Goal: Transaction & Acquisition: Purchase product/service

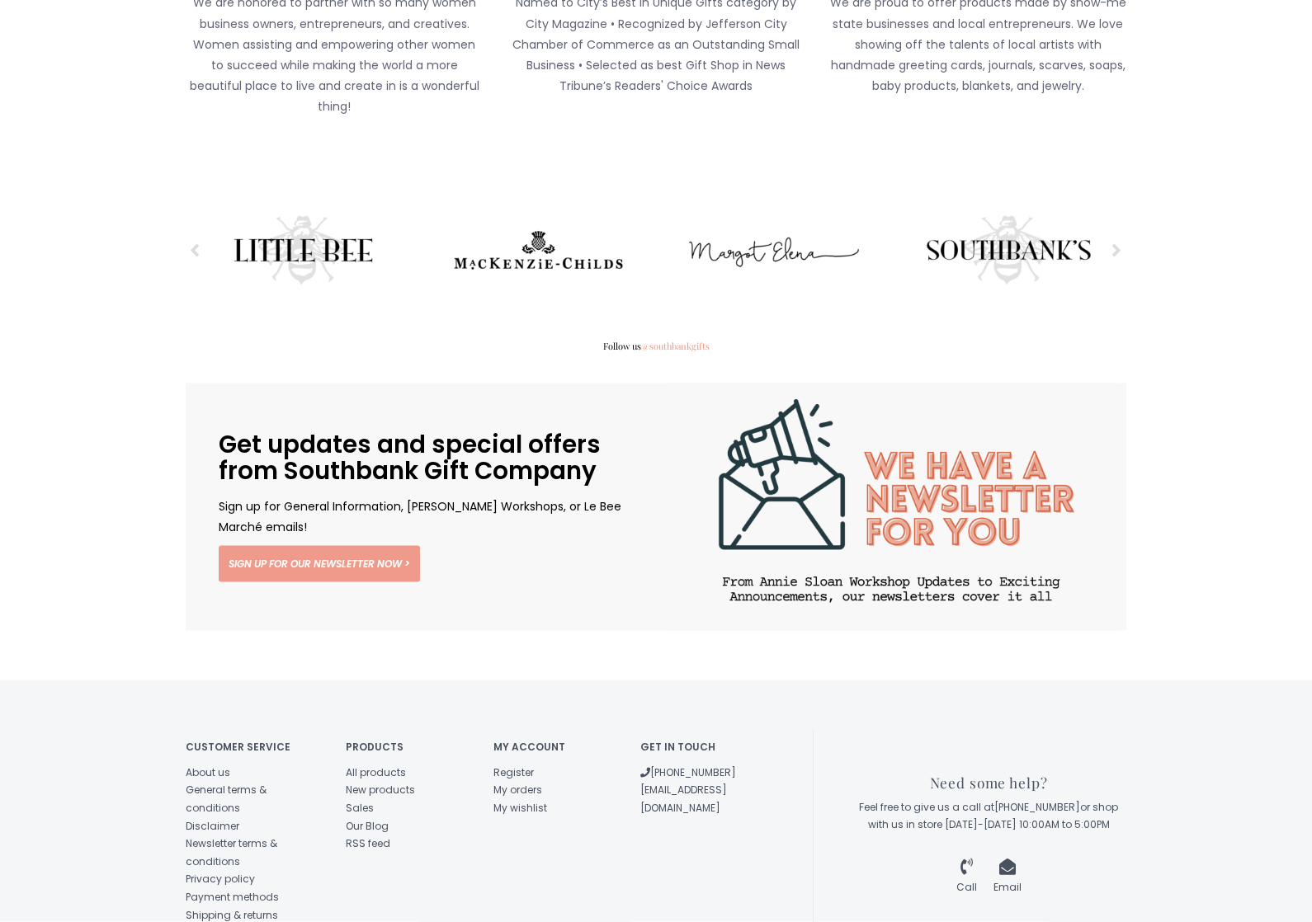
scroll to position [2550, 0]
click at [215, 765] on link "About us" at bounding box center [208, 772] width 45 height 14
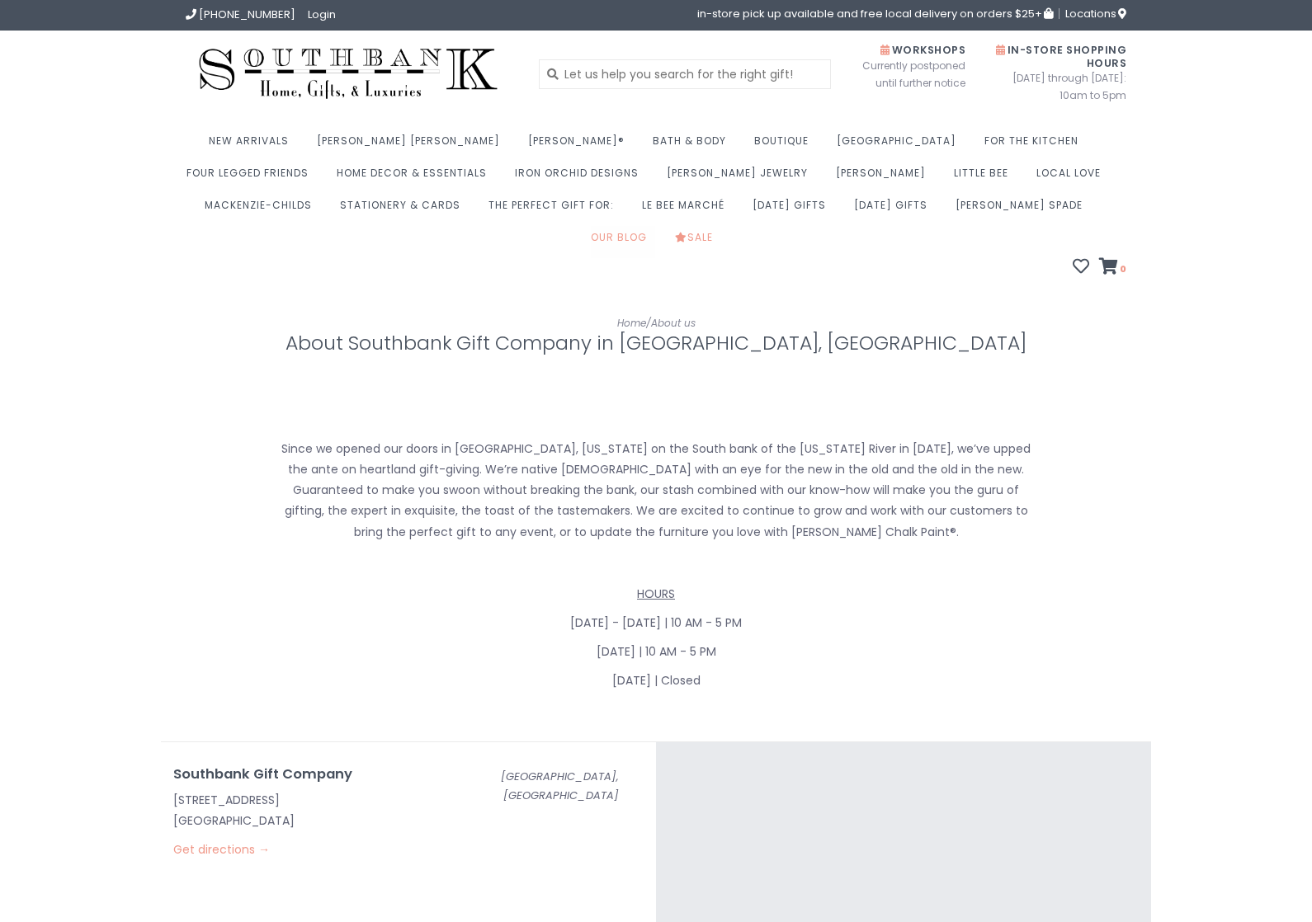
click at [655, 226] on link "Our Blog" at bounding box center [623, 242] width 64 height 32
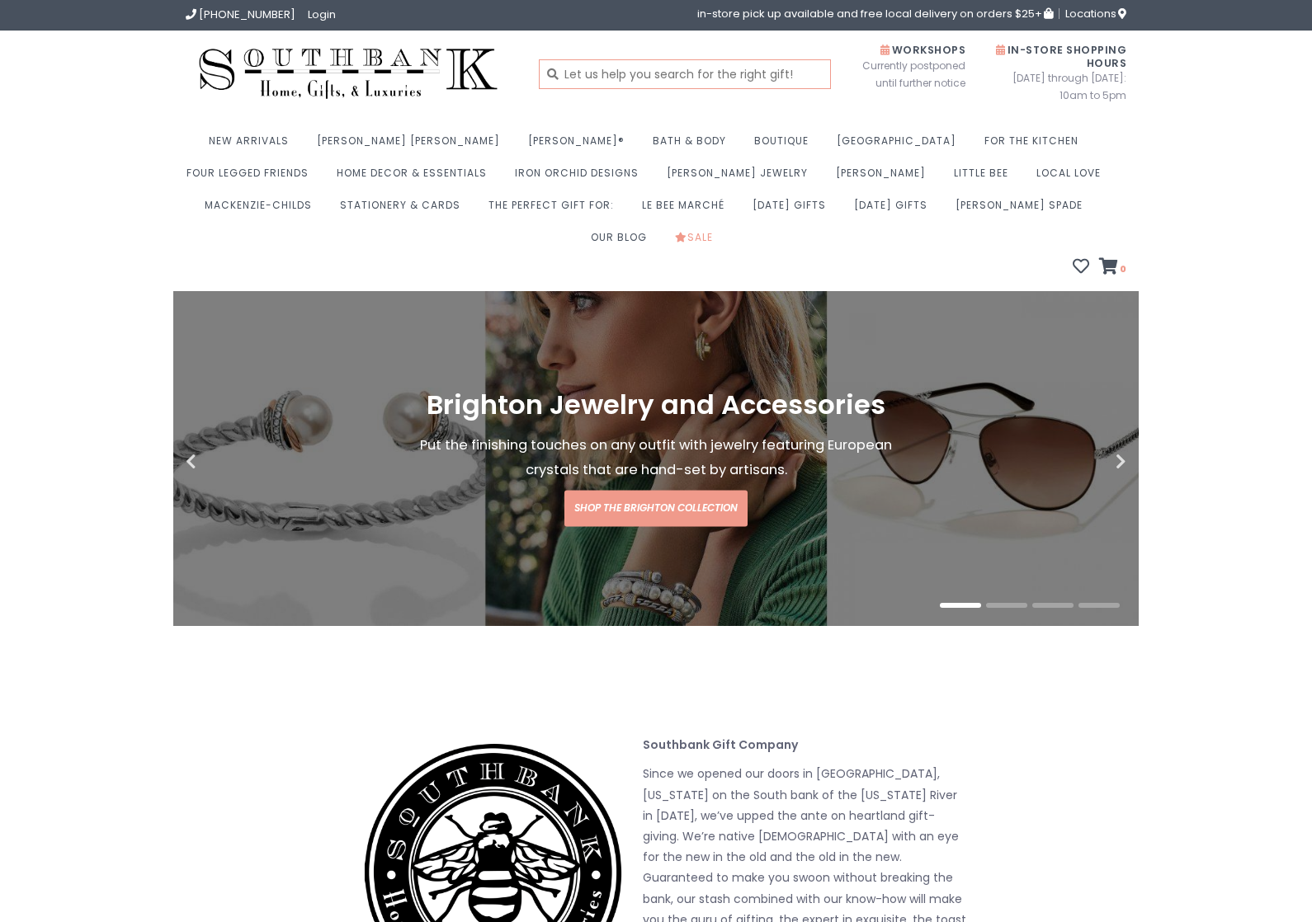
click at [715, 69] on input "text" at bounding box center [685, 74] width 293 height 30
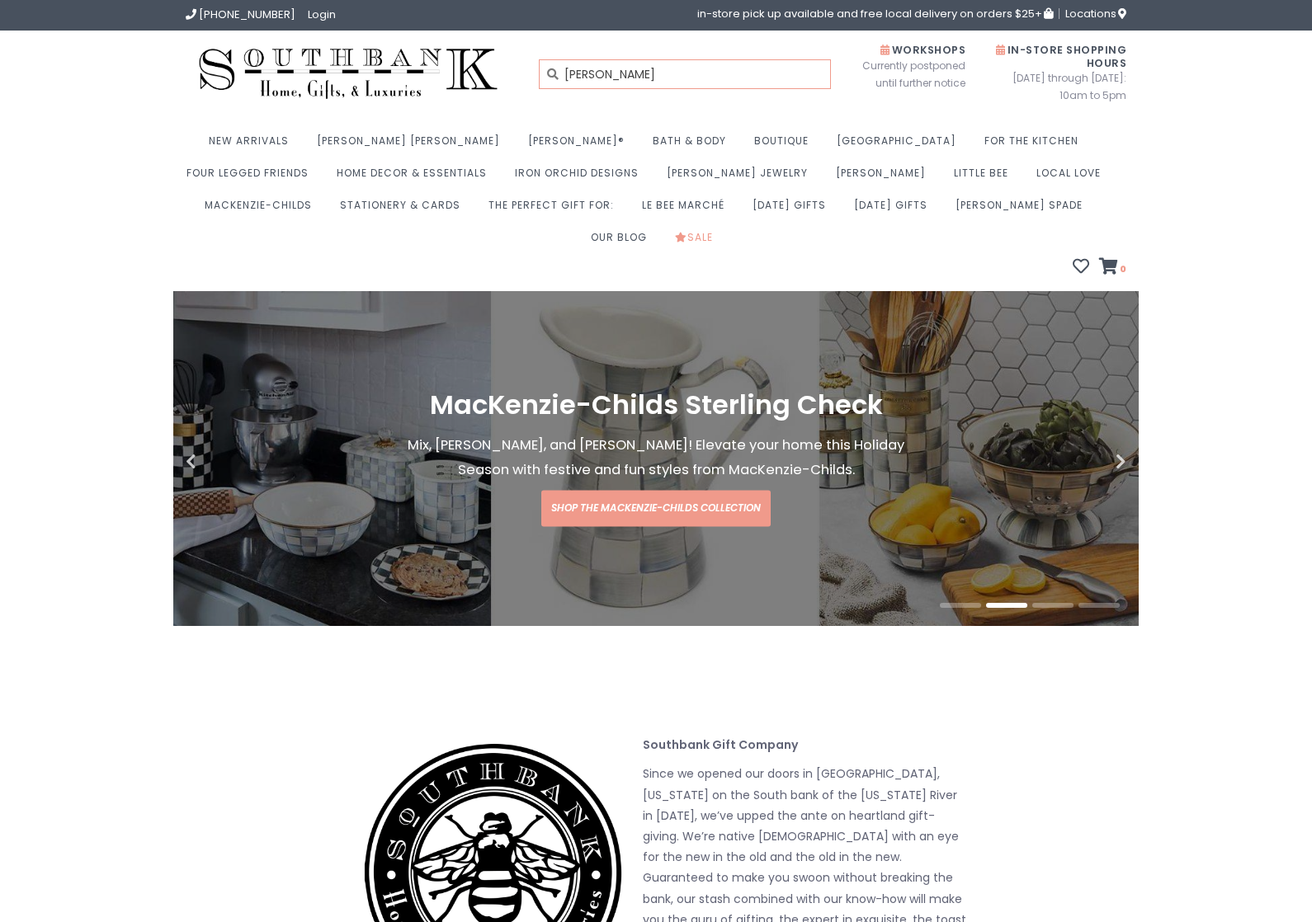
type input "[PERSON_NAME]"
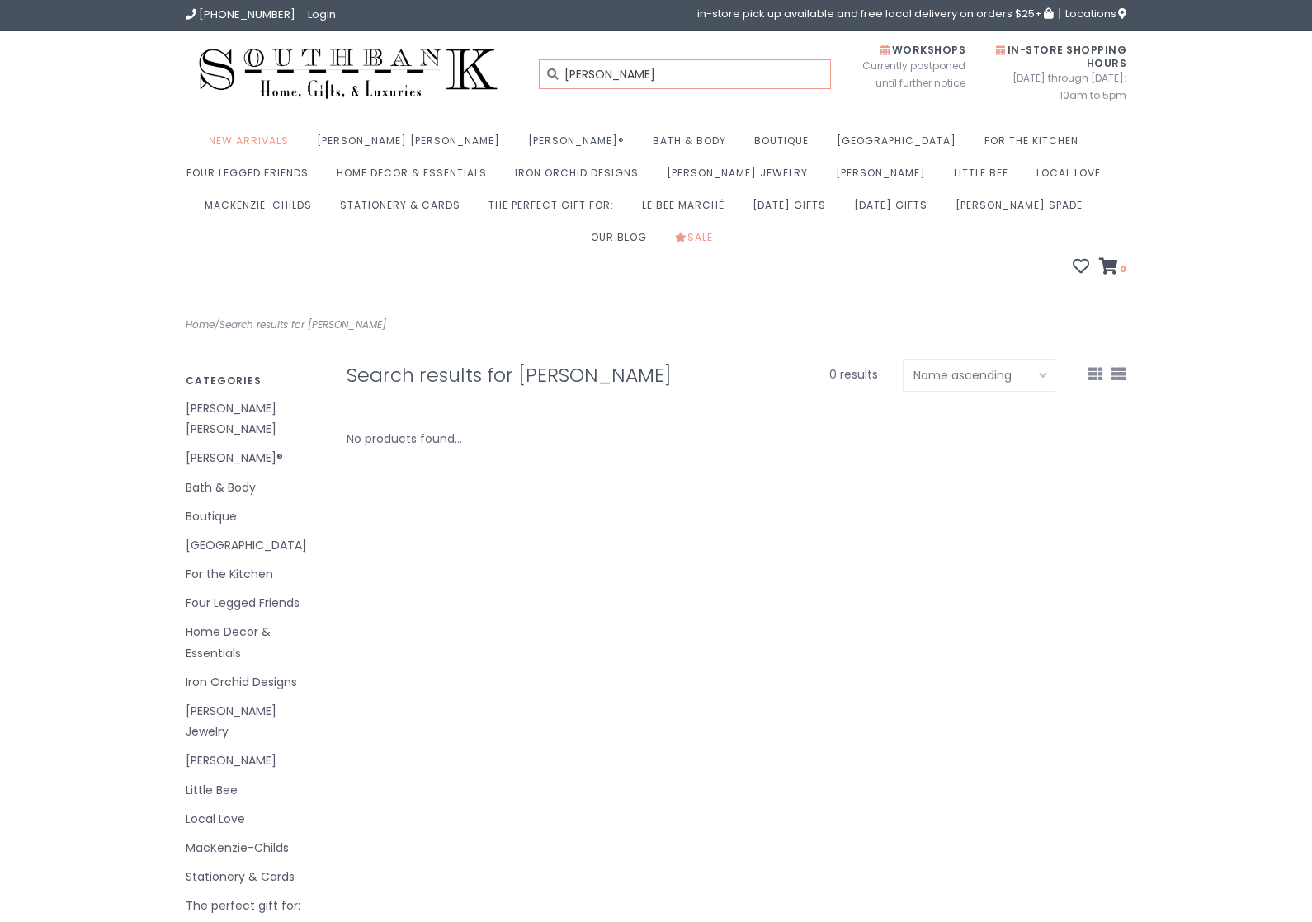
click at [710, 65] on input "lianne hollander" at bounding box center [685, 74] width 293 height 30
type input "l"
type input "painted pumpkins"
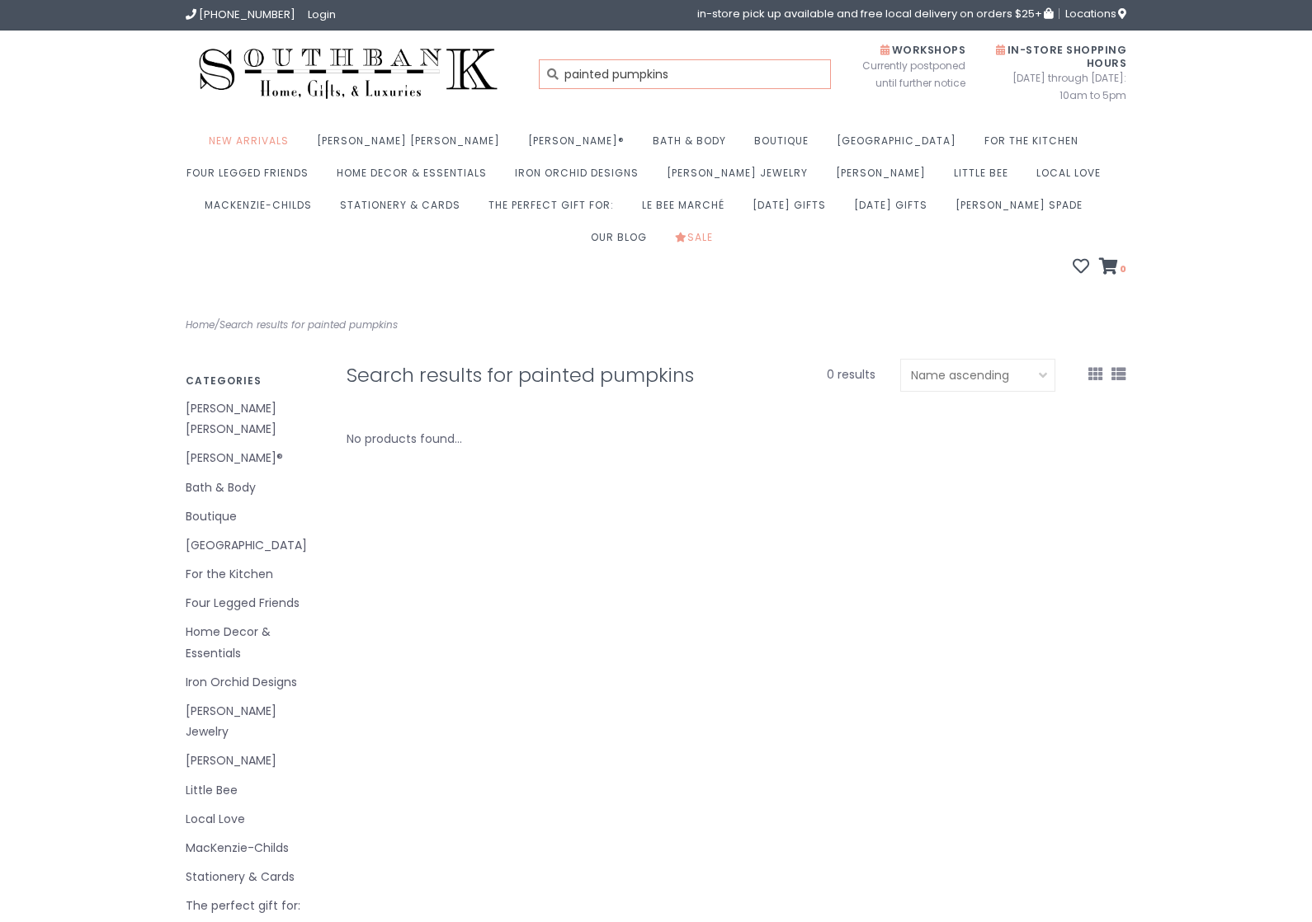
click at [709, 74] on input "painted pumpkins" at bounding box center [685, 74] width 293 height 30
type input "pumpkin"
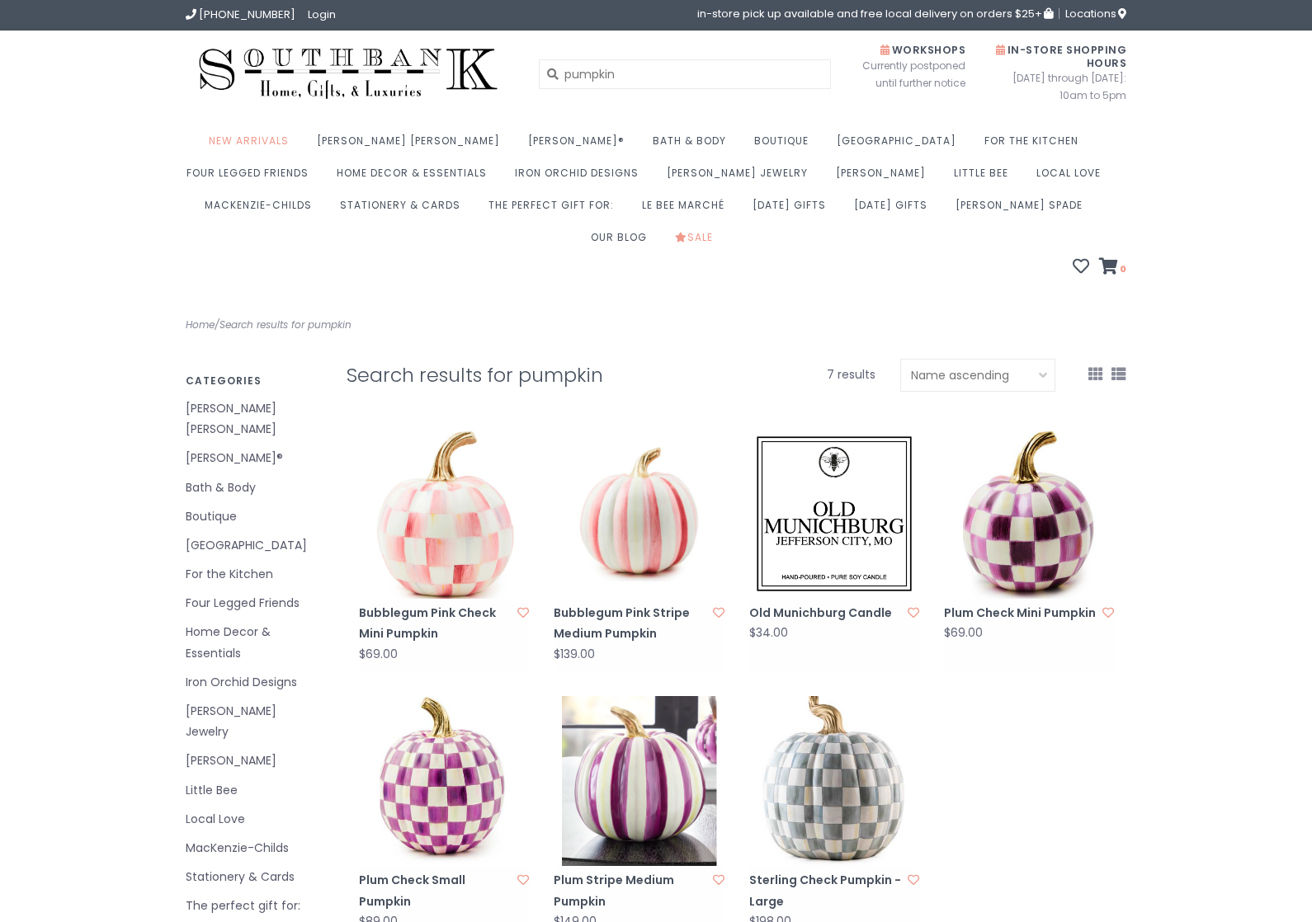
click at [278, 68] on img at bounding box center [348, 74] width 325 height 62
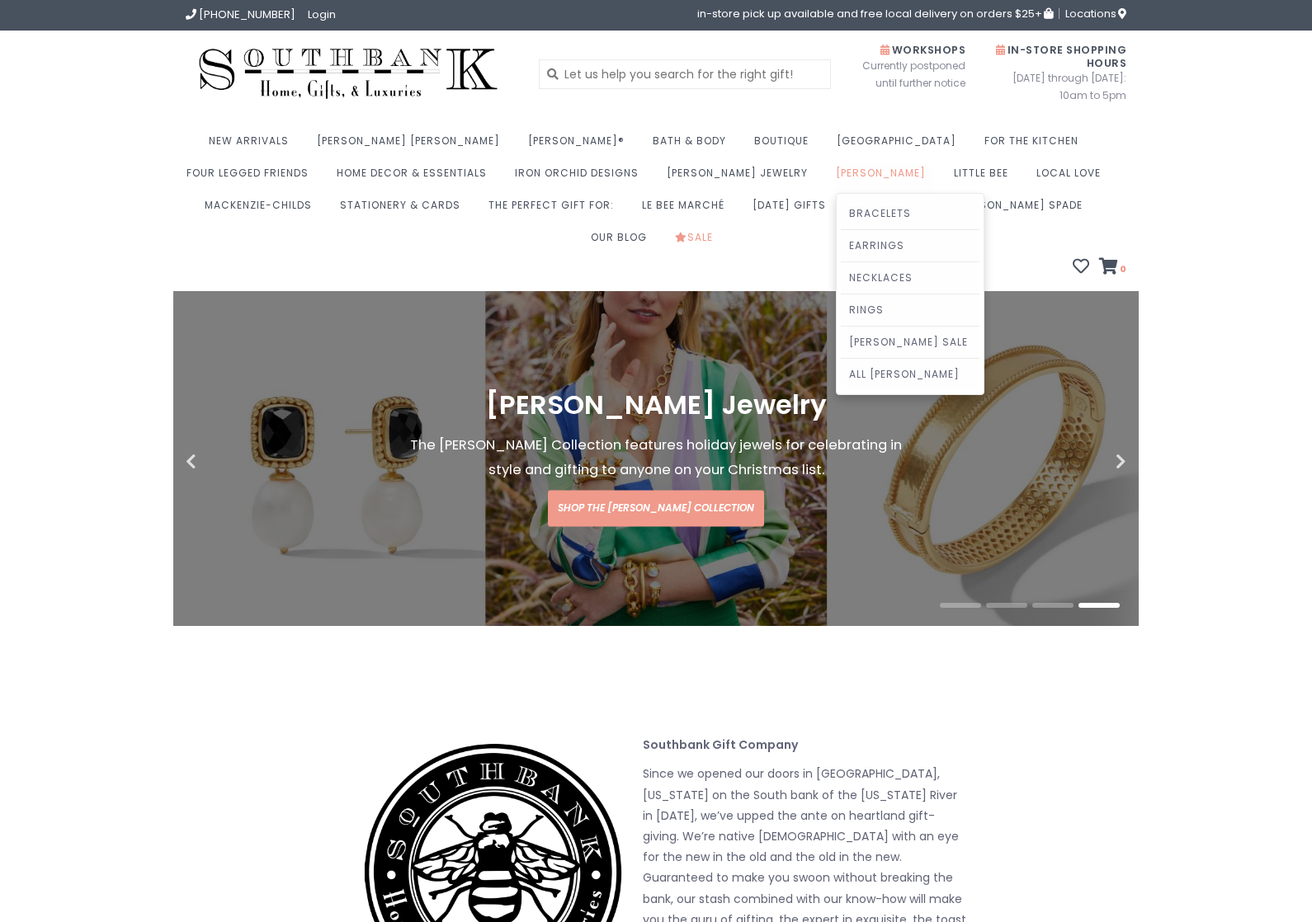
click at [836, 176] on link "[PERSON_NAME]" at bounding box center [885, 178] width 98 height 32
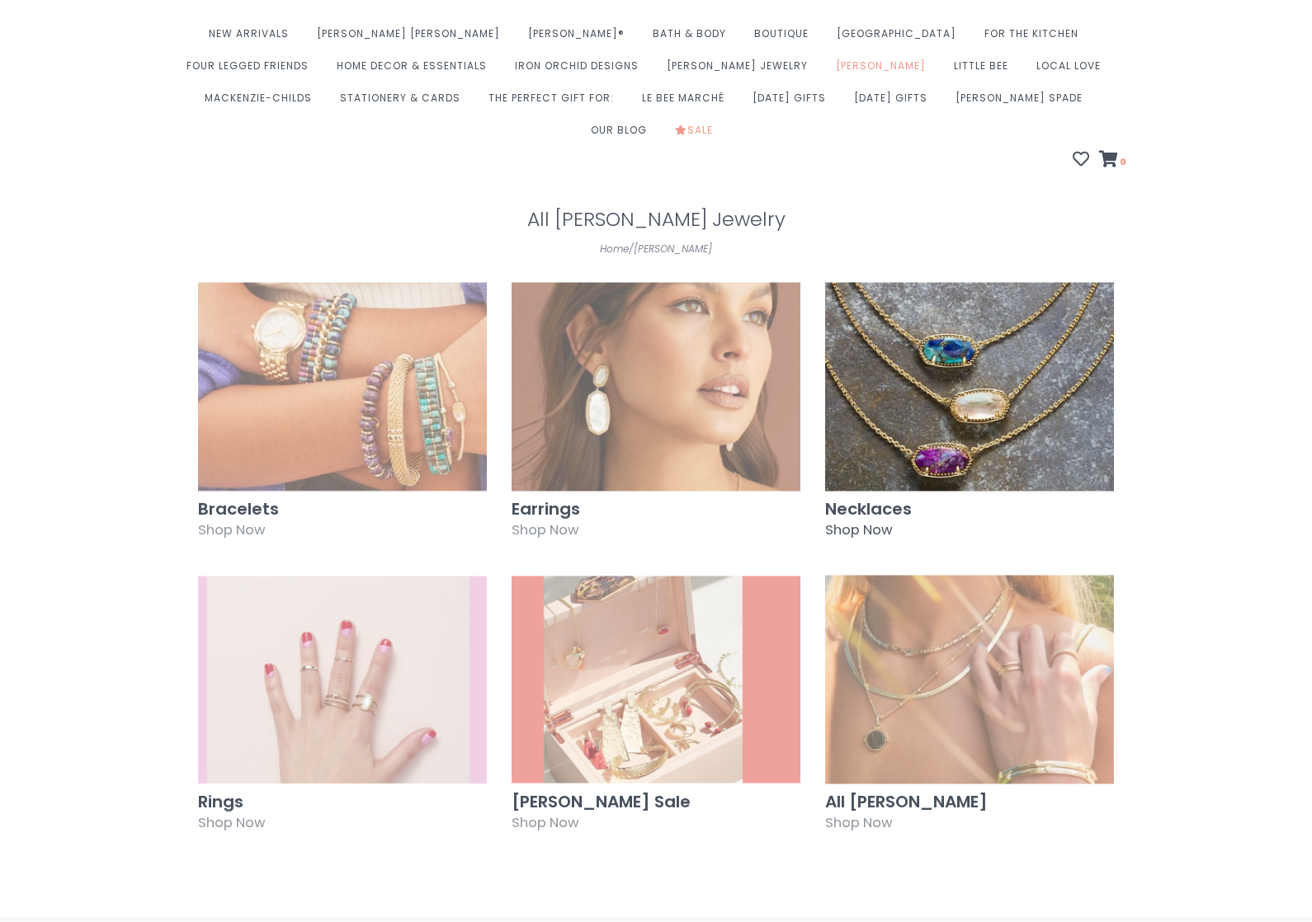
scroll to position [108, 0]
click at [1028, 405] on img at bounding box center [969, 386] width 289 height 209
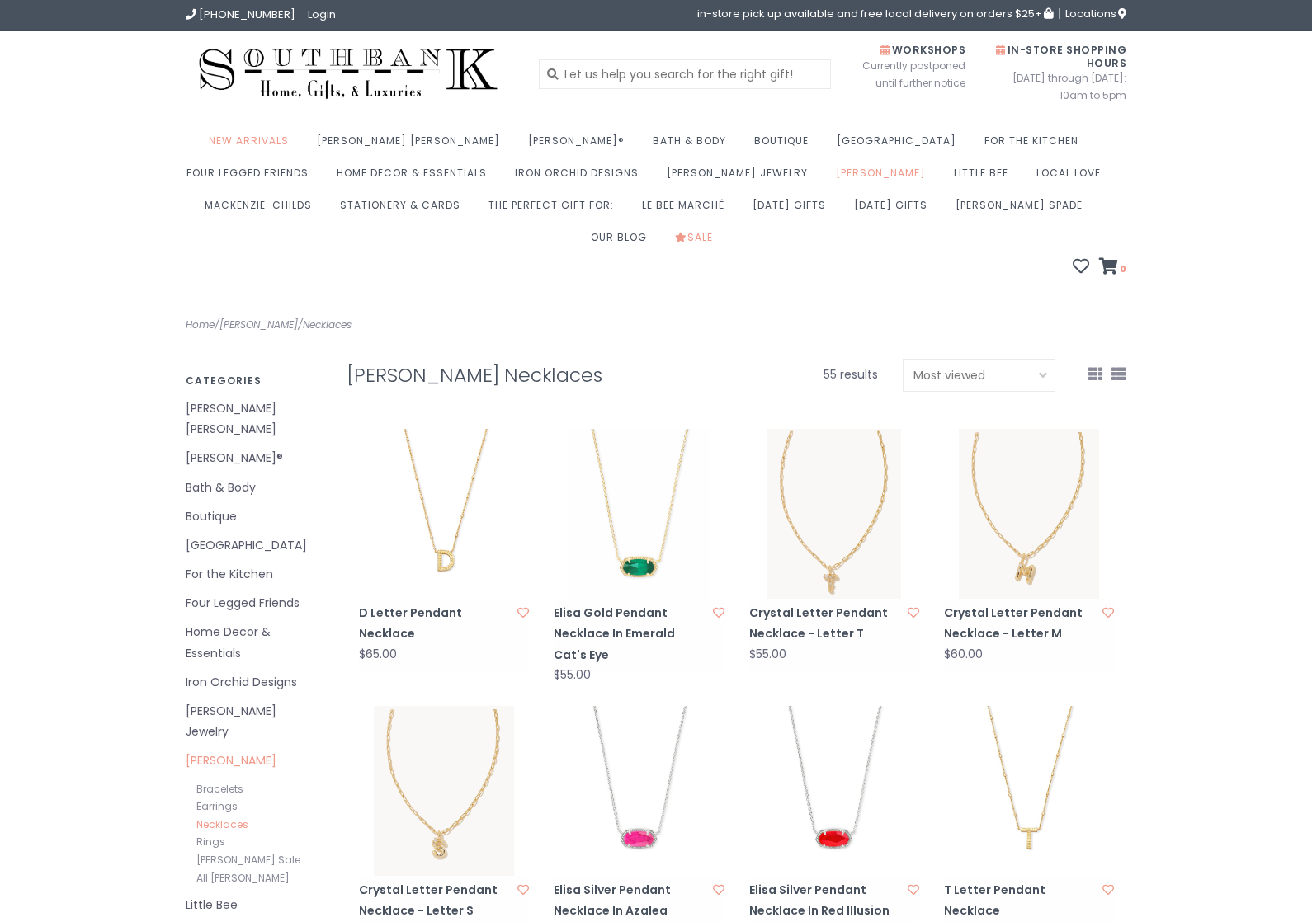
click at [245, 68] on img at bounding box center [348, 74] width 325 height 62
